Goal: Book appointment/travel/reservation: Book appointment/travel/reservation

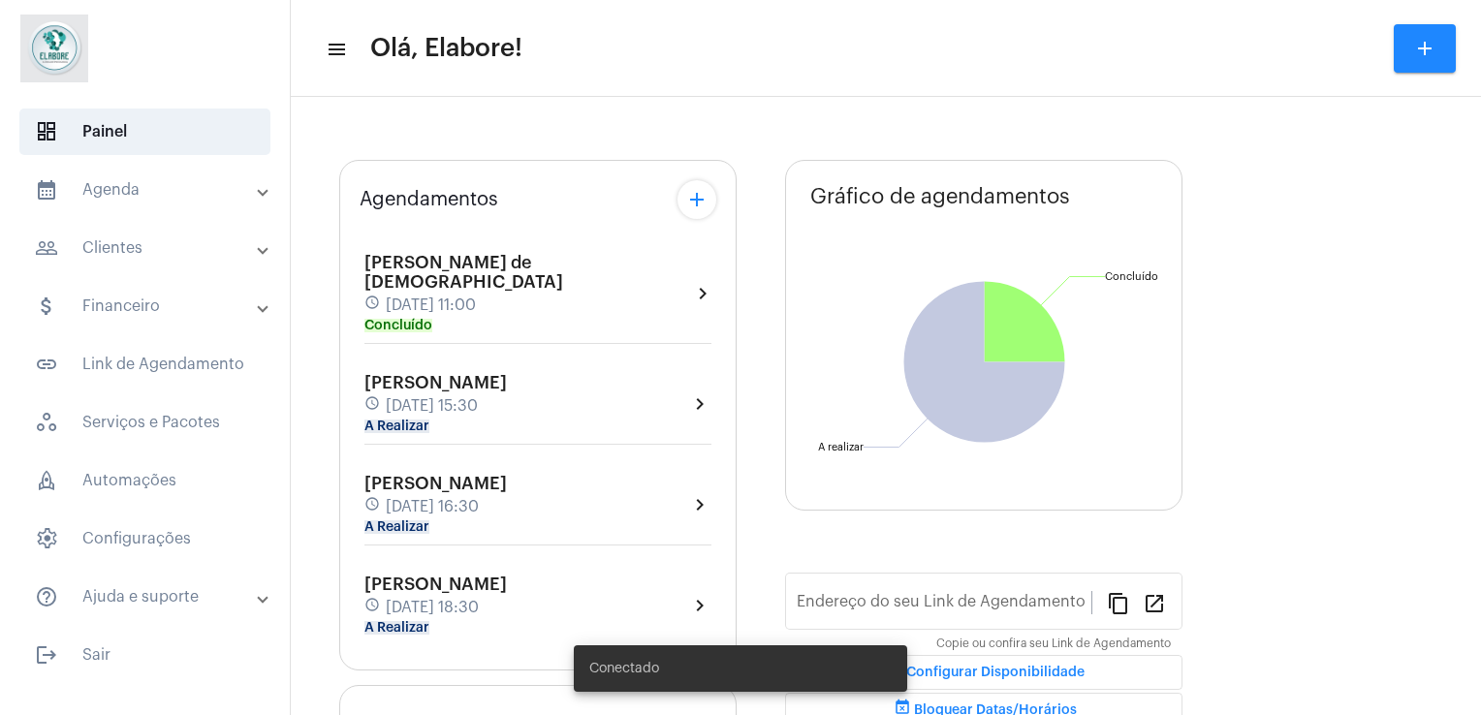
type input "[URL][DOMAIN_NAME]"
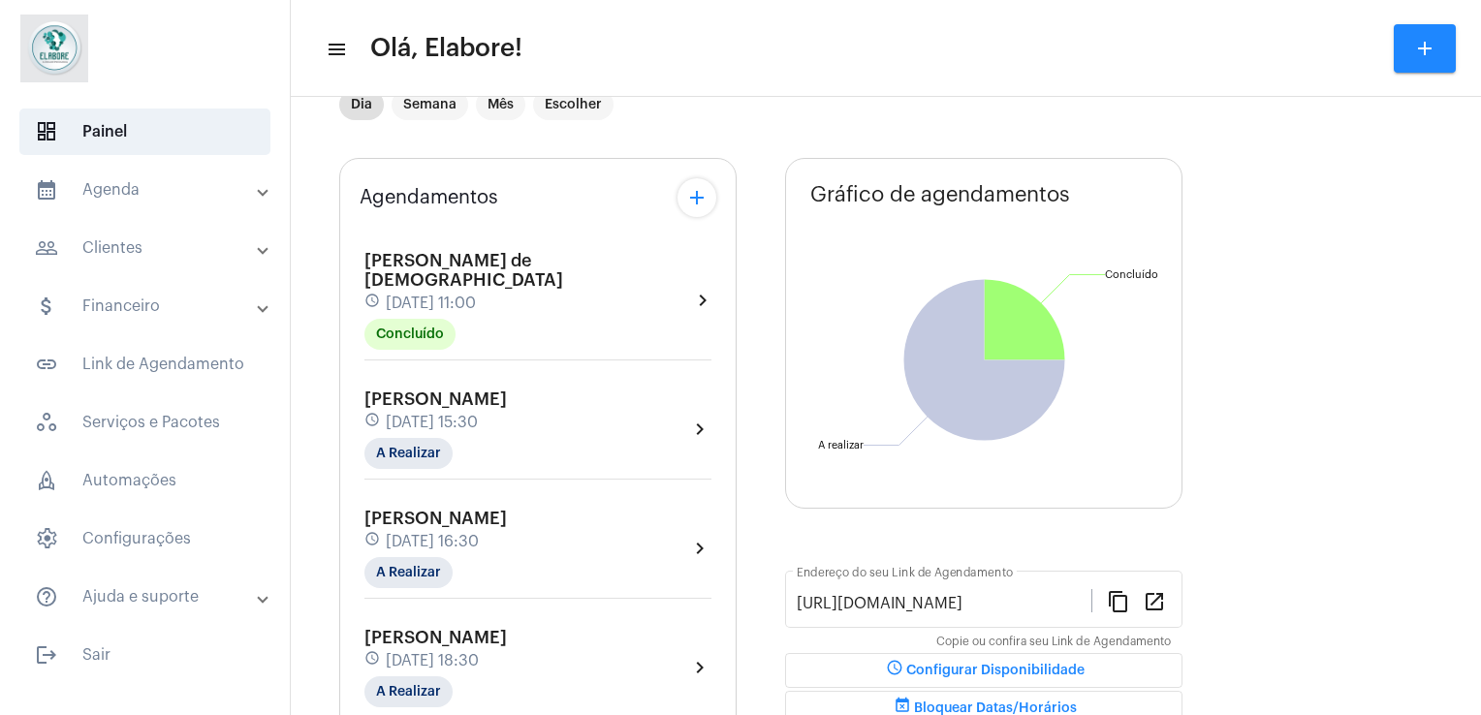
scroll to position [54, 0]
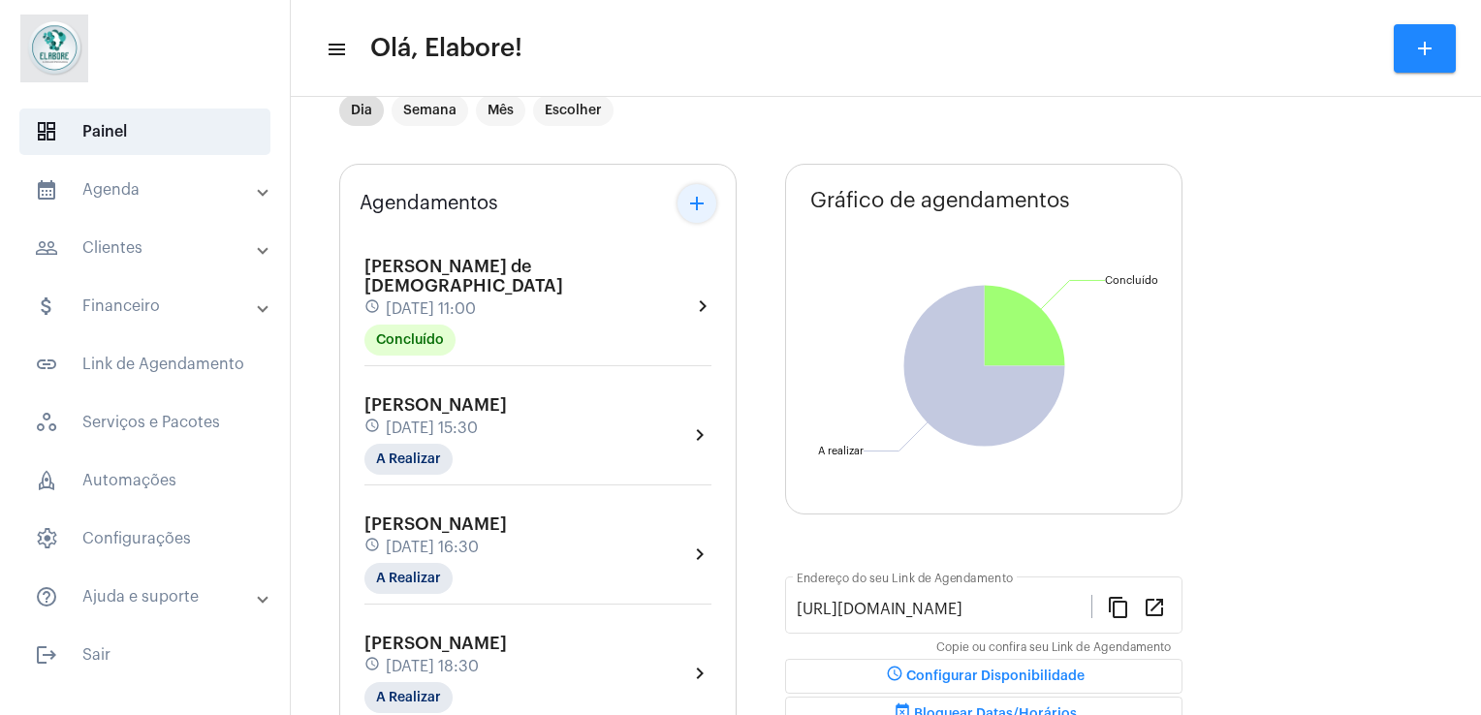
click at [696, 206] on mat-icon "add" at bounding box center [696, 203] width 23 height 23
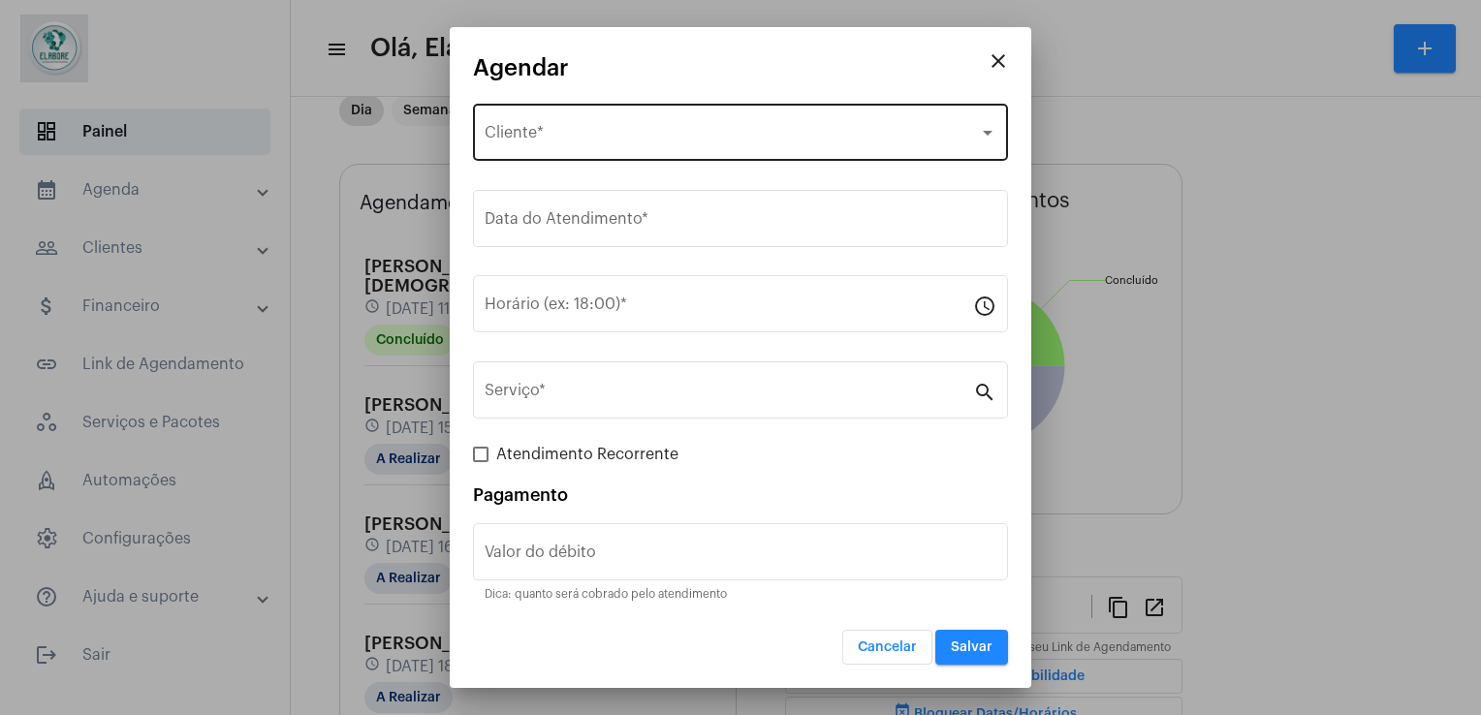
click at [652, 156] on div "Selecione o Cliente Cliente *" at bounding box center [741, 130] width 512 height 61
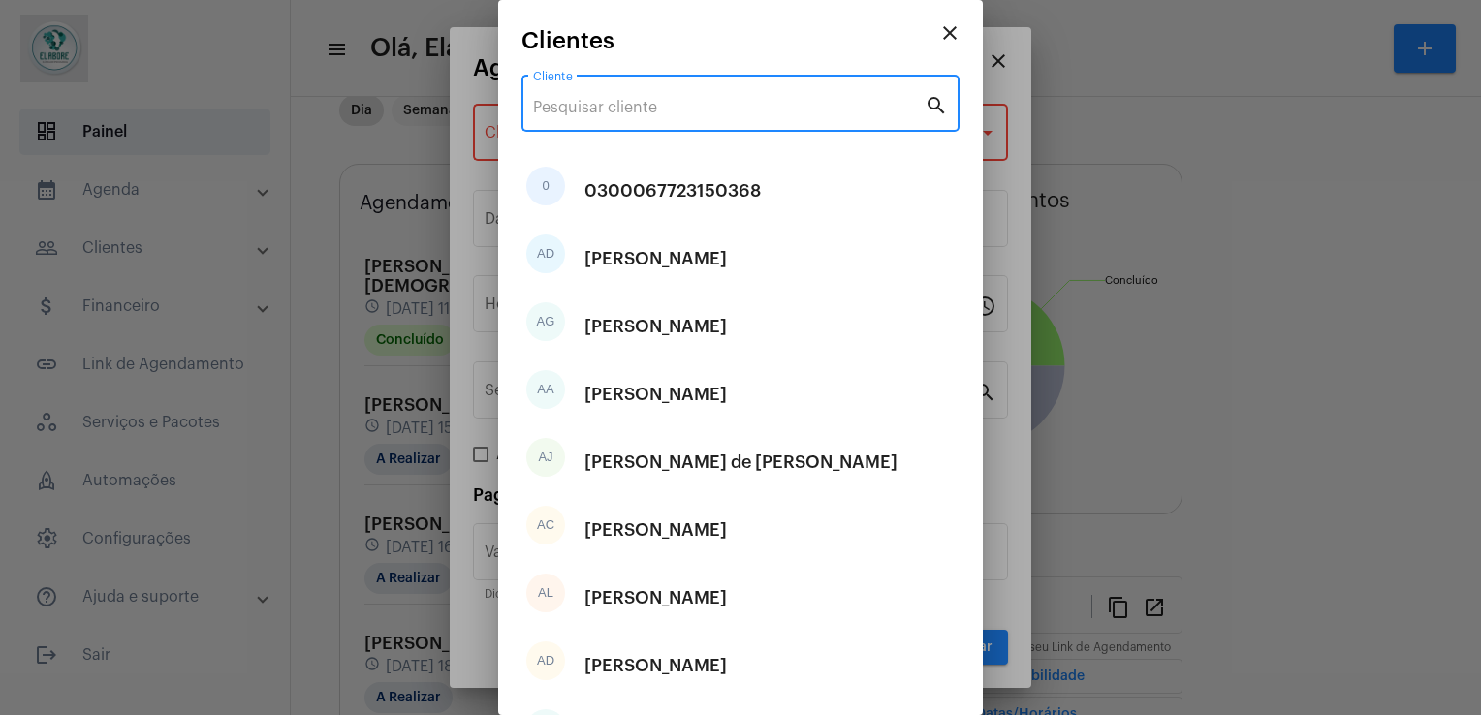
click at [692, 103] on input "Cliente" at bounding box center [729, 107] width 392 height 17
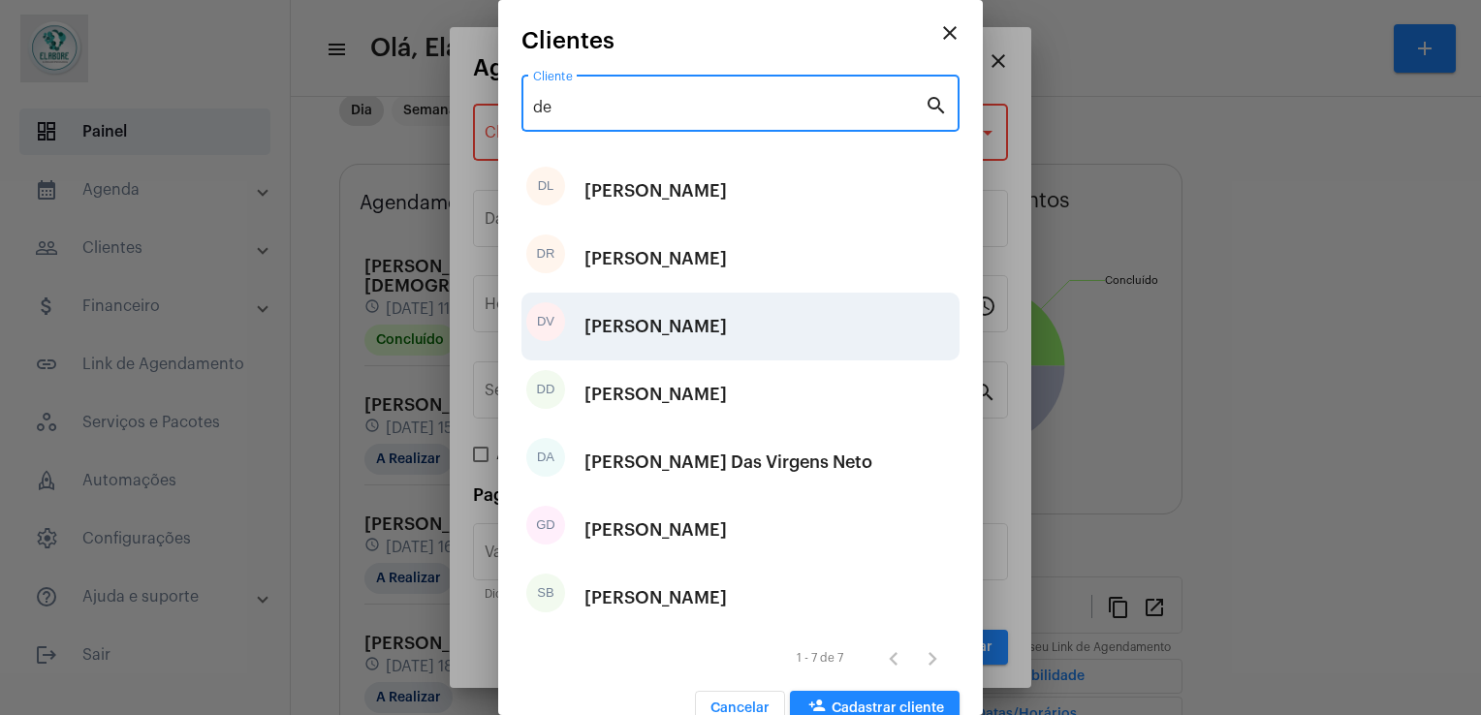
type input "de"
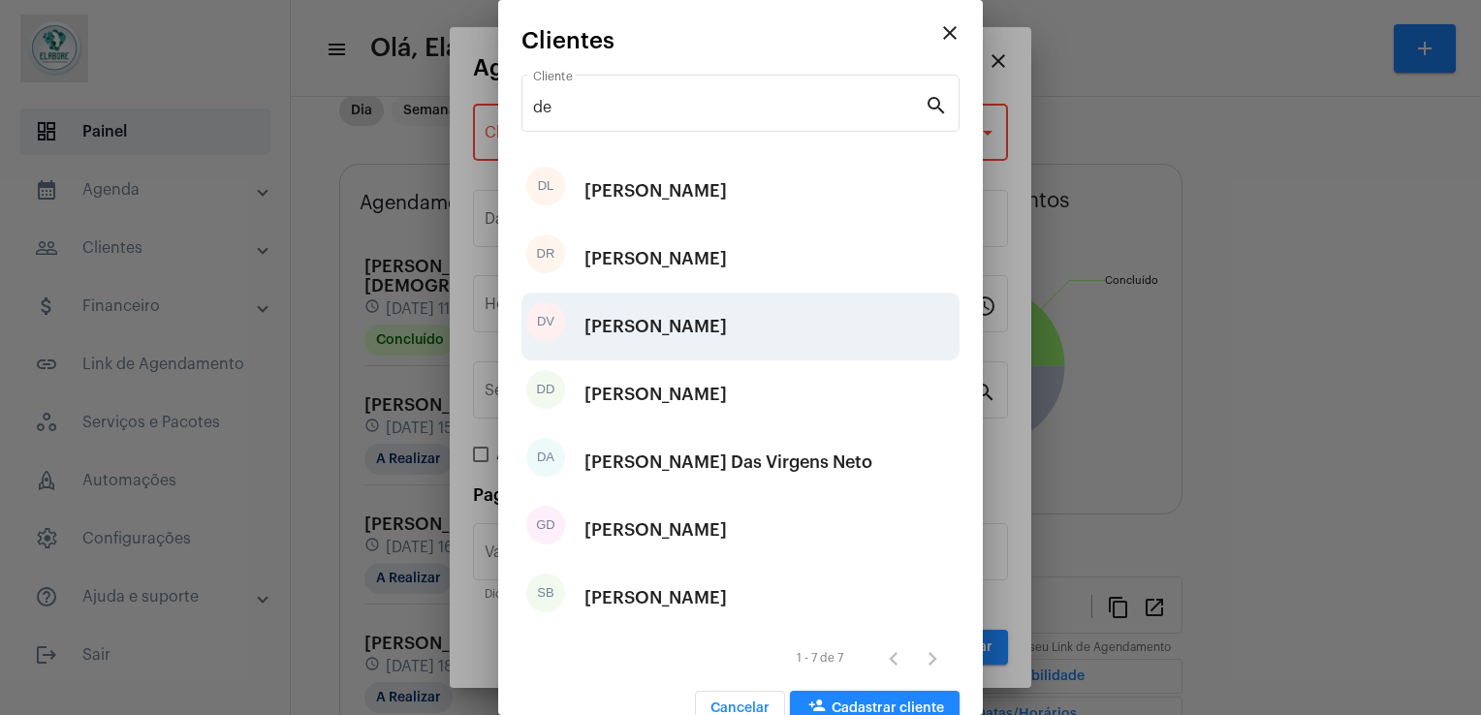
click at [700, 333] on div "[PERSON_NAME]" at bounding box center [656, 327] width 143 height 58
type input "R$"
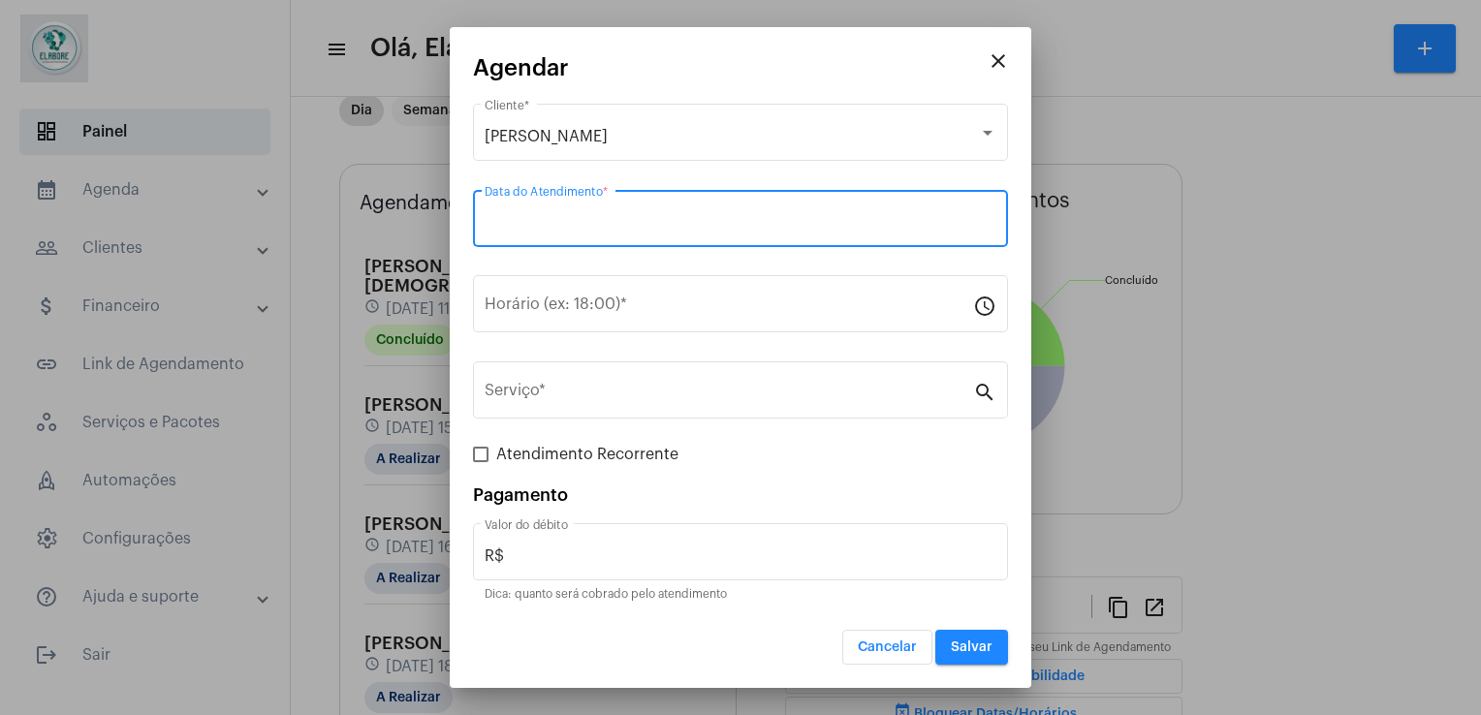
click at [651, 217] on input "Data do Atendimento *" at bounding box center [741, 222] width 512 height 17
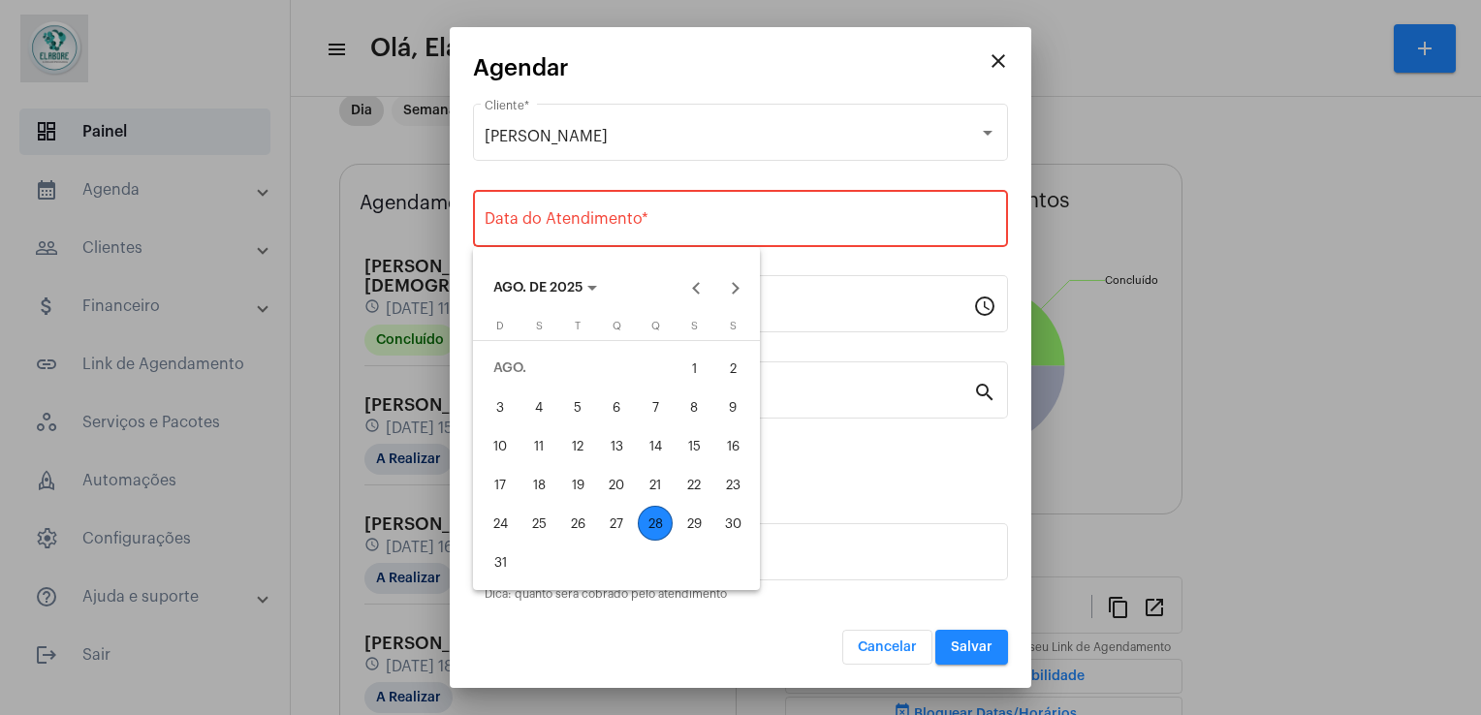
click at [664, 523] on div "28" at bounding box center [655, 523] width 35 height 35
type input "[DATE]"
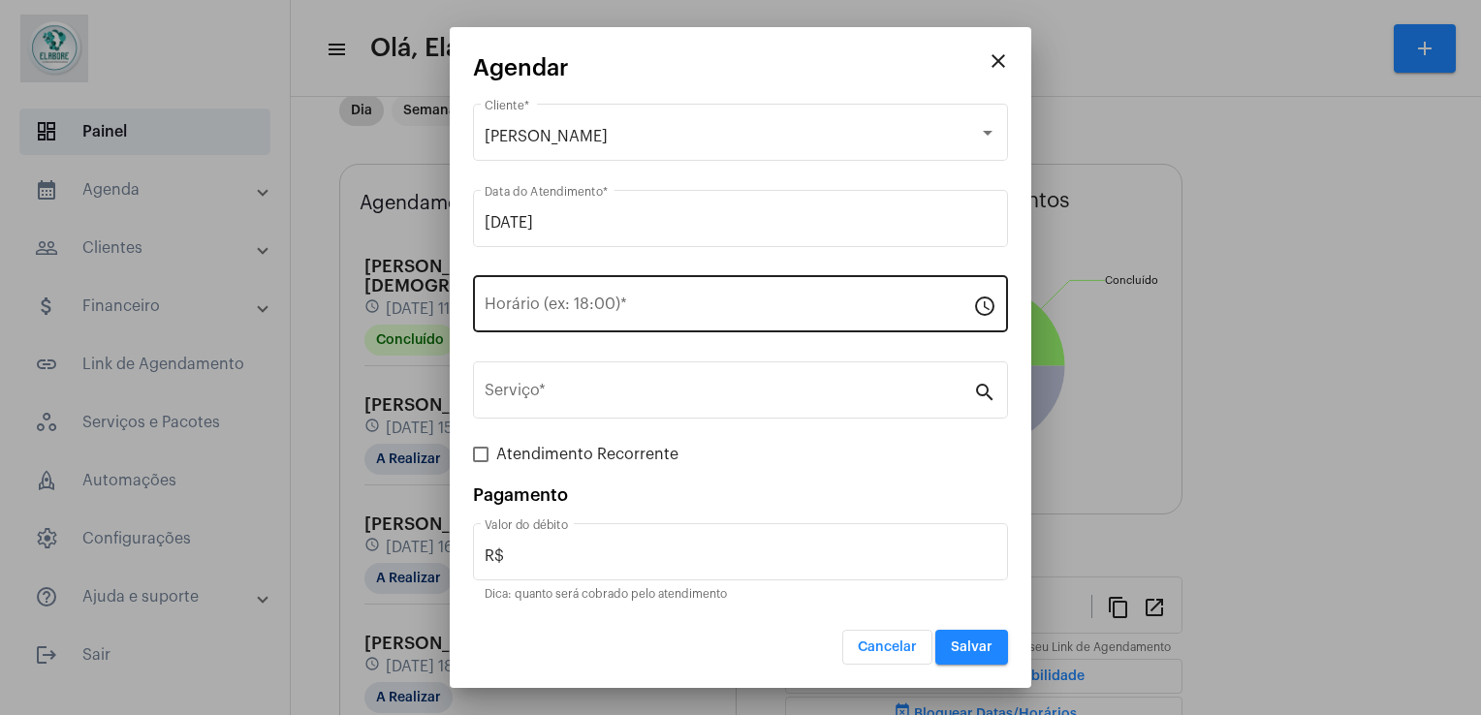
click at [660, 319] on div "Horário (ex: 18:00) *" at bounding box center [729, 301] width 489 height 61
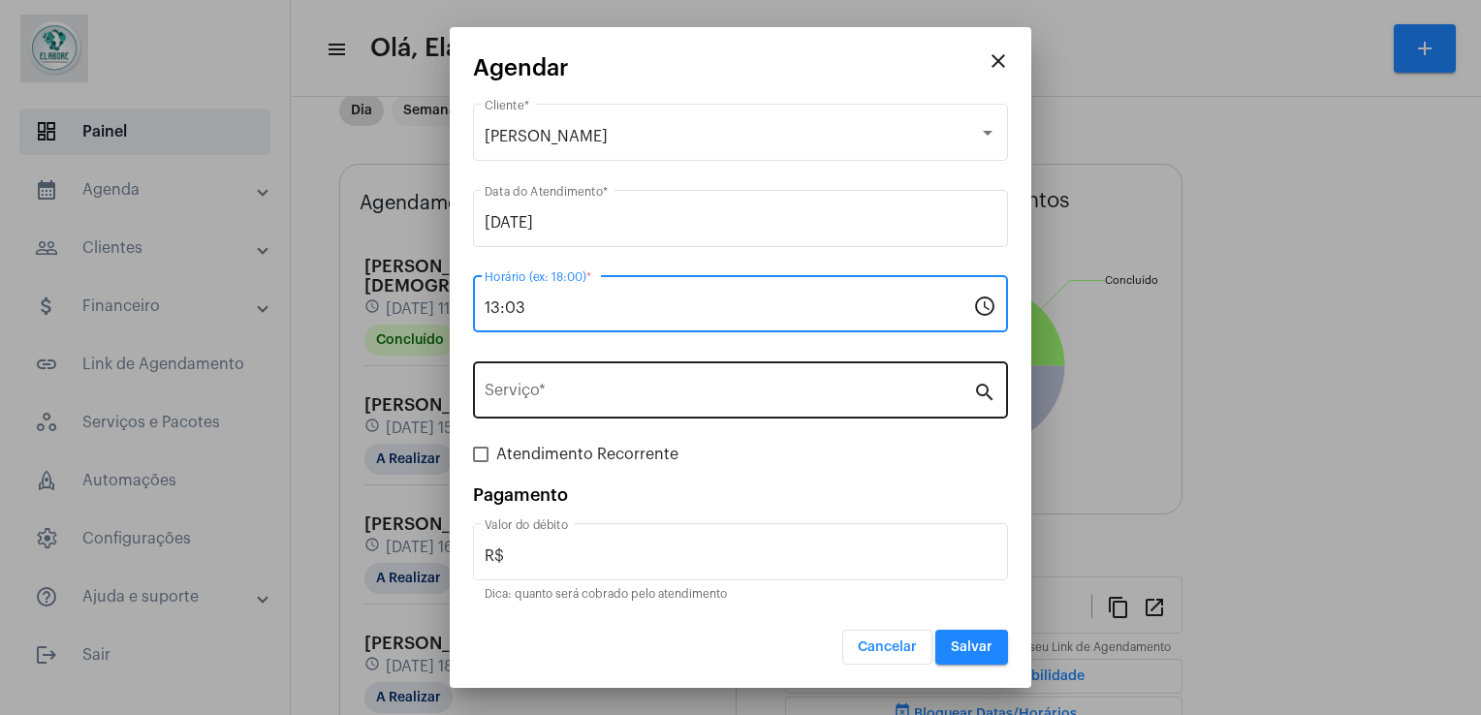
type input "13:03"
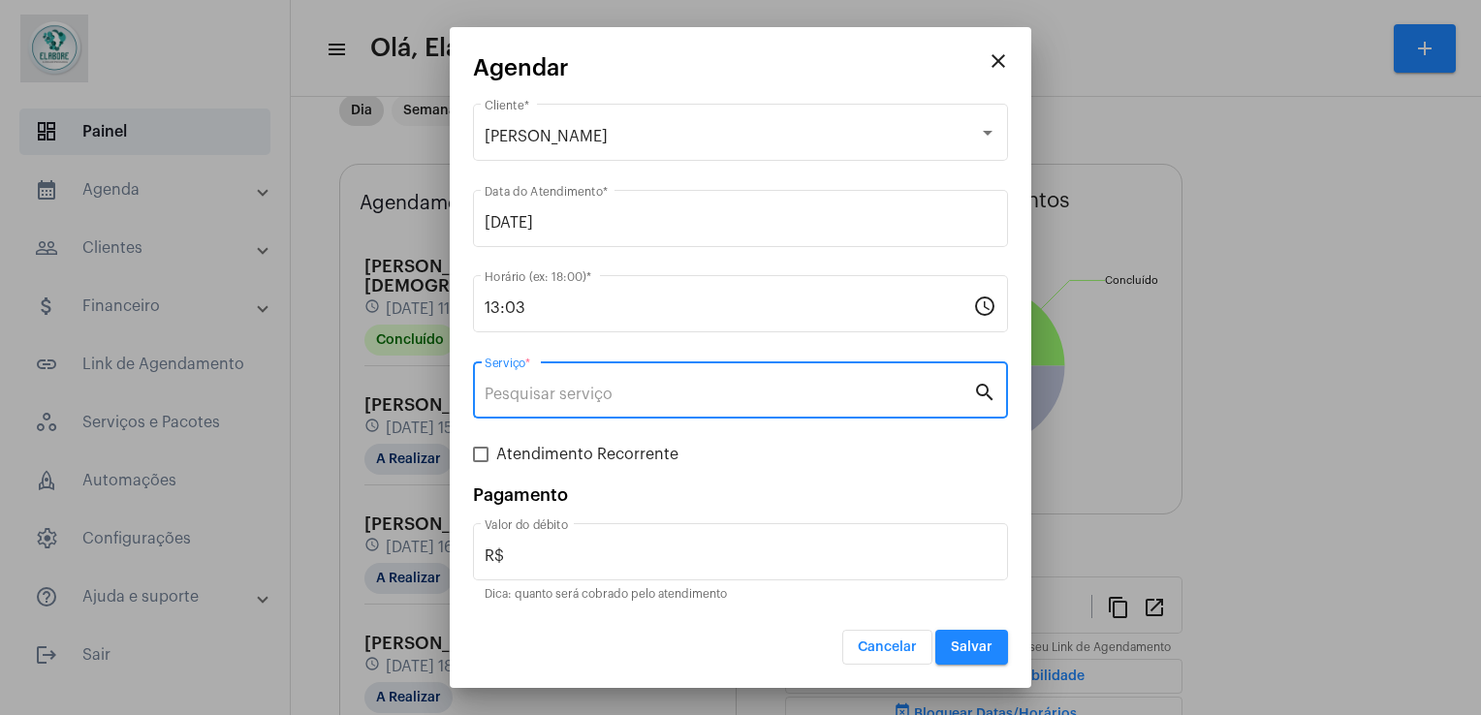
click at [666, 390] on input "Serviço *" at bounding box center [729, 394] width 489 height 17
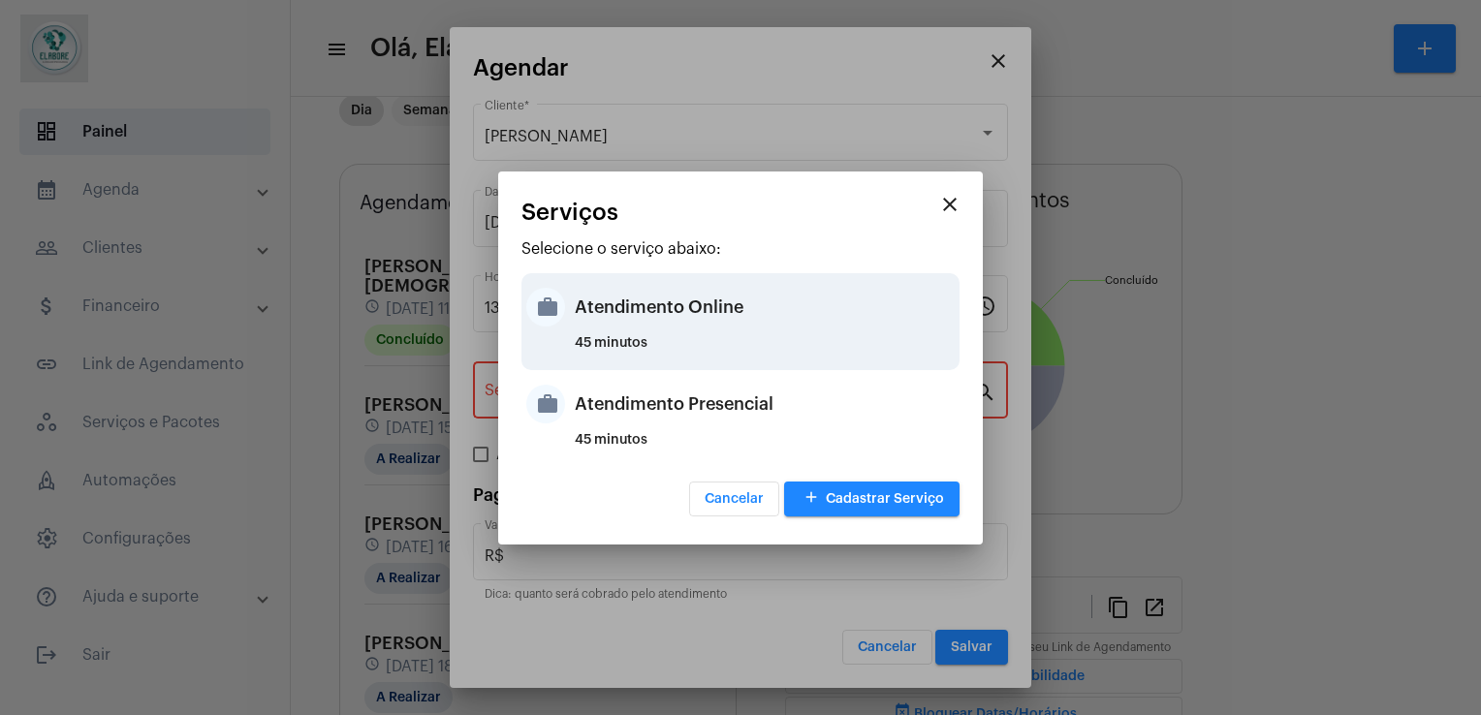
click at [734, 321] on div "Atendimento Online" at bounding box center [765, 307] width 380 height 58
type input "Atendimento Online"
type input "R$ 100"
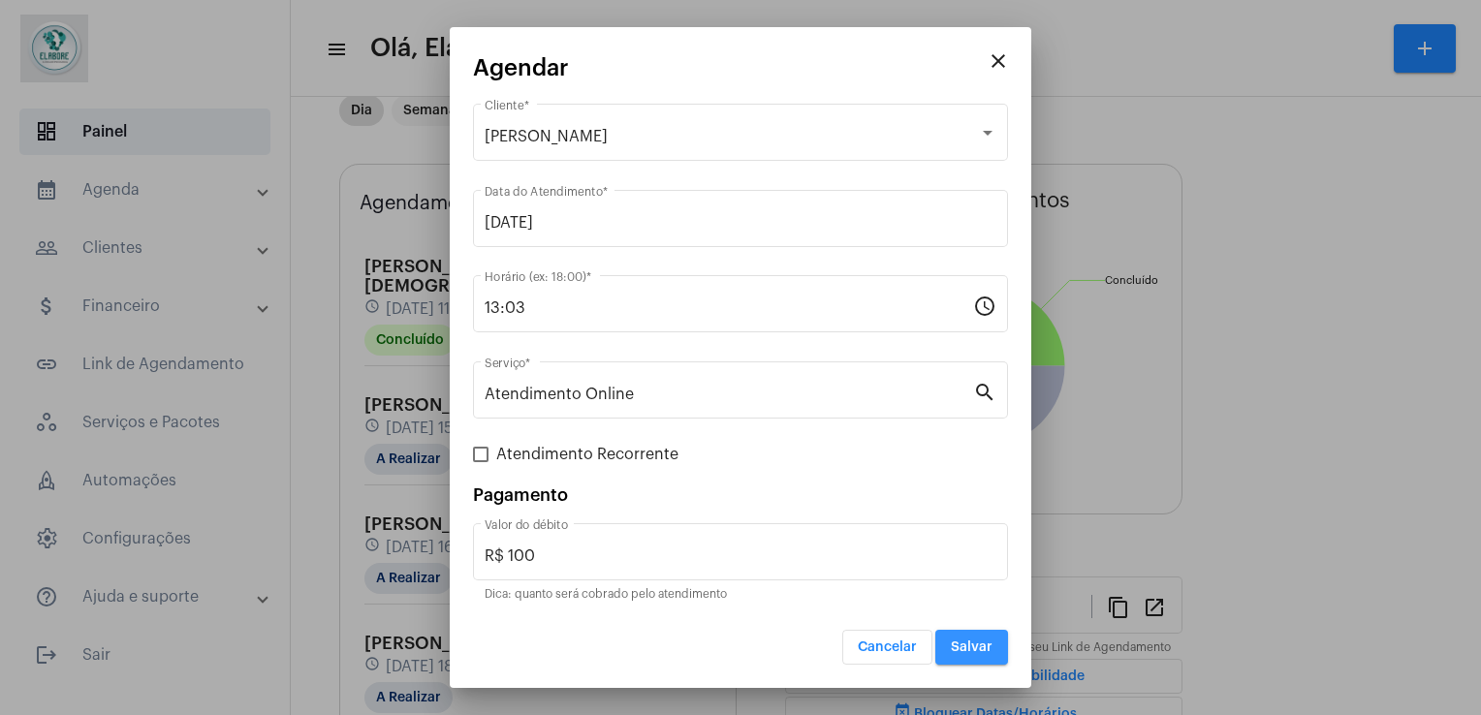
click at [967, 661] on button "Salvar" at bounding box center [971, 647] width 73 height 35
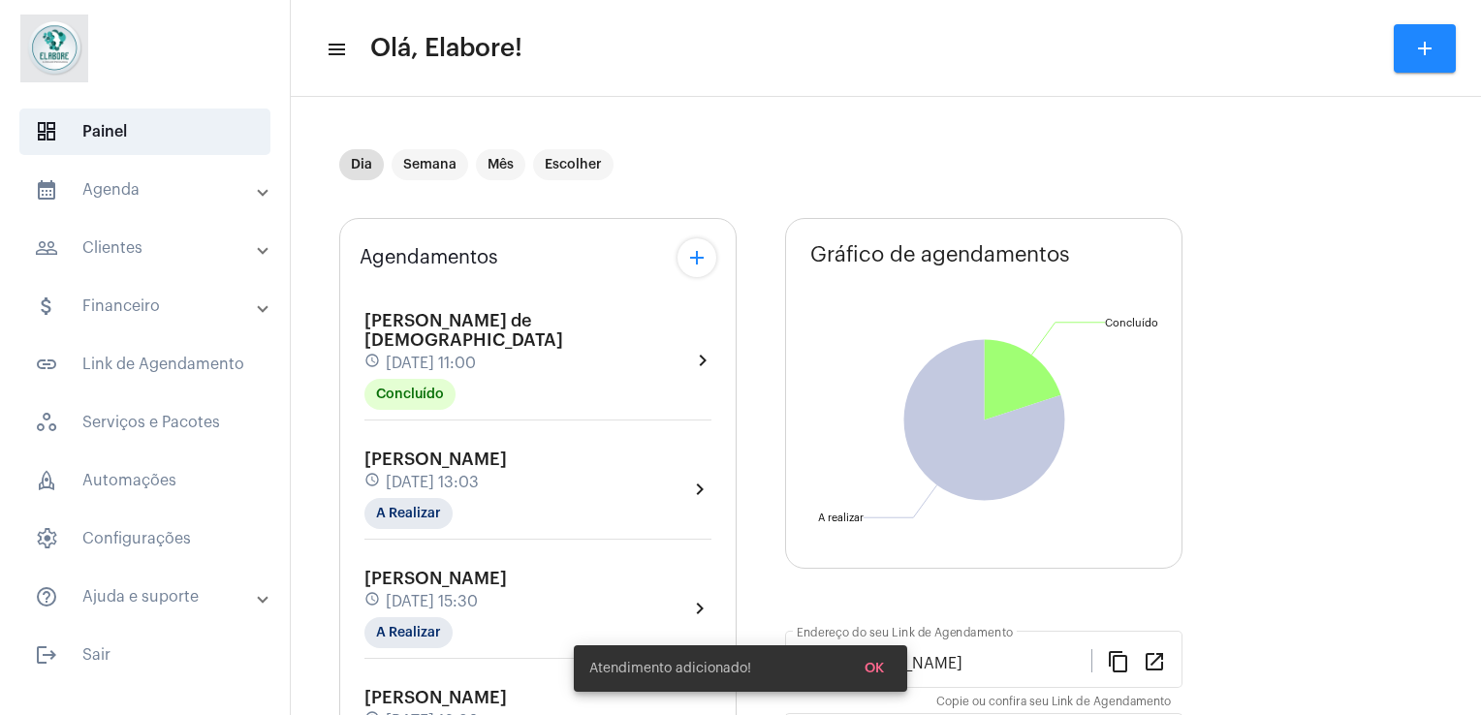
click at [561, 471] on div "Deisy Vital dos Santos schedule [DATE] 13:03 A Realizar chevron_right" at bounding box center [537, 489] width 347 height 79
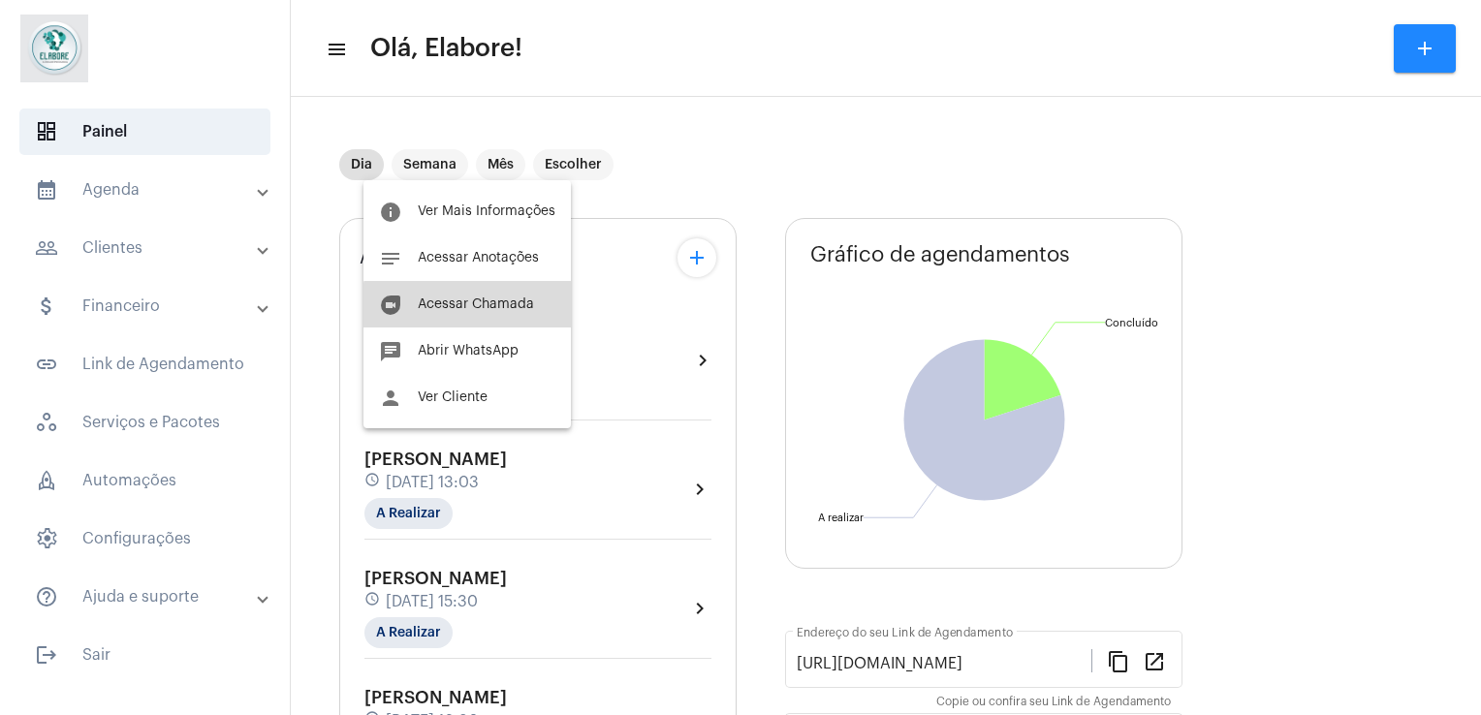
click at [505, 312] on button "duo [PERSON_NAME]" at bounding box center [467, 304] width 207 height 47
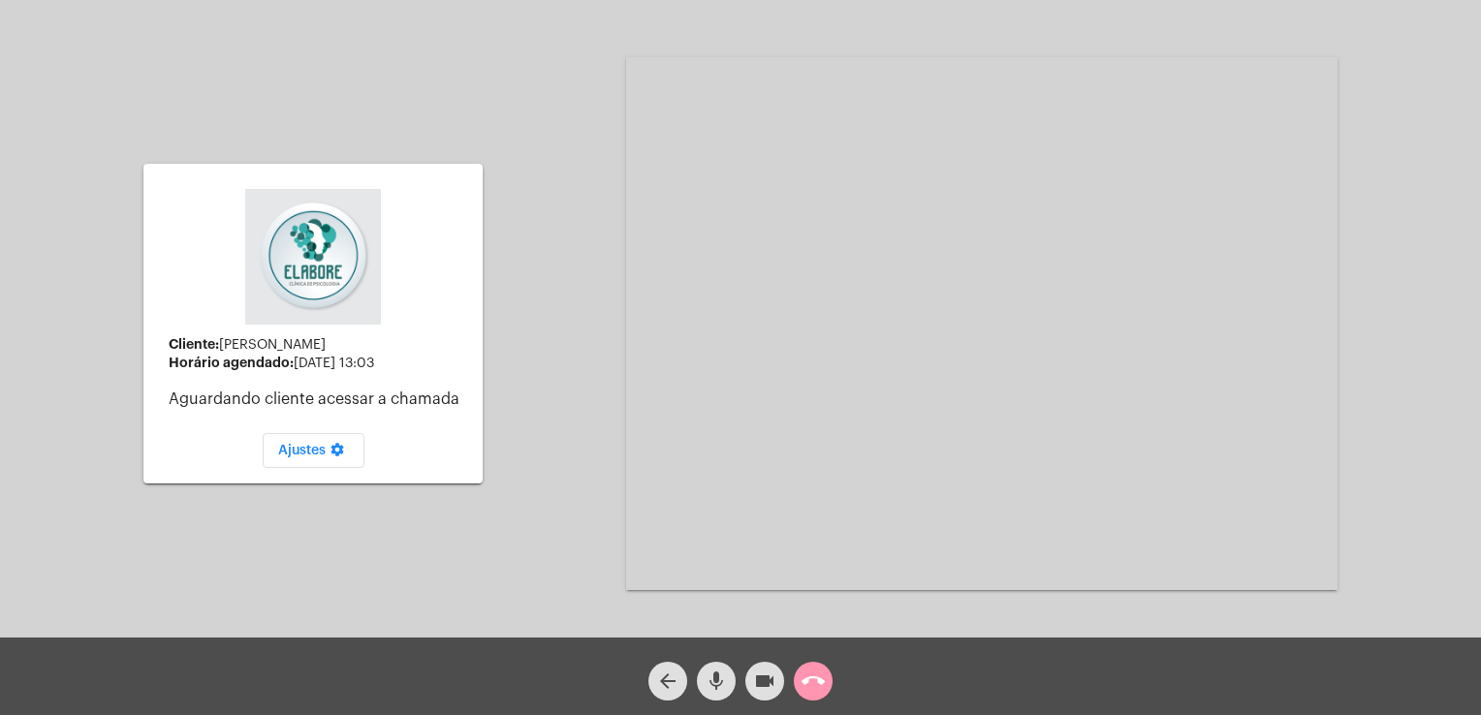
click at [505, 312] on div "Cliente: Deisy Vital dos Santos Horário agendado: [DATE] 13:03 Aguardando clien…" at bounding box center [740, 322] width 1477 height 638
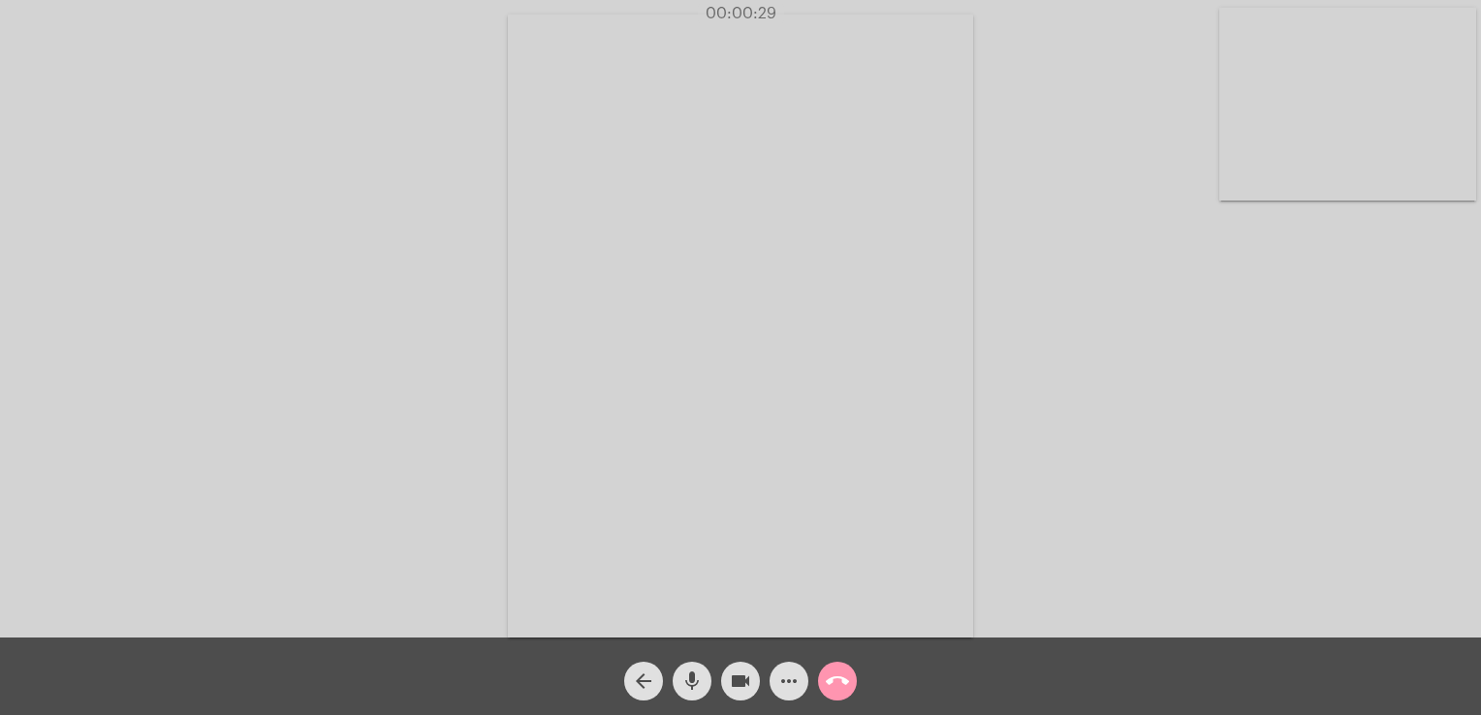
click at [1085, 556] on div "Acessando Câmera e Microfone..." at bounding box center [740, 324] width 1477 height 638
click at [1070, 578] on div "Acessando Câmera e Microfone..." at bounding box center [740, 324] width 1477 height 638
